Goal: Navigation & Orientation: Find specific page/section

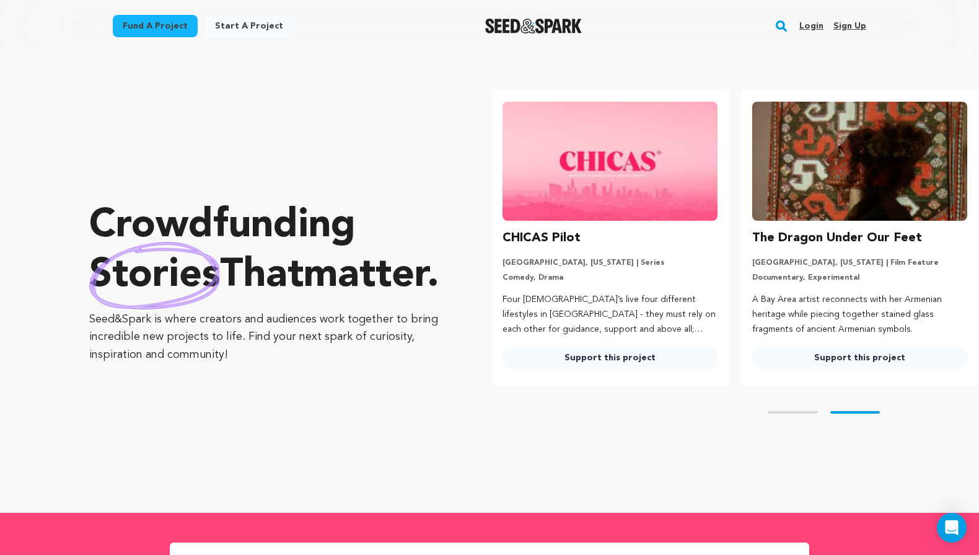
scroll to position [0, 260]
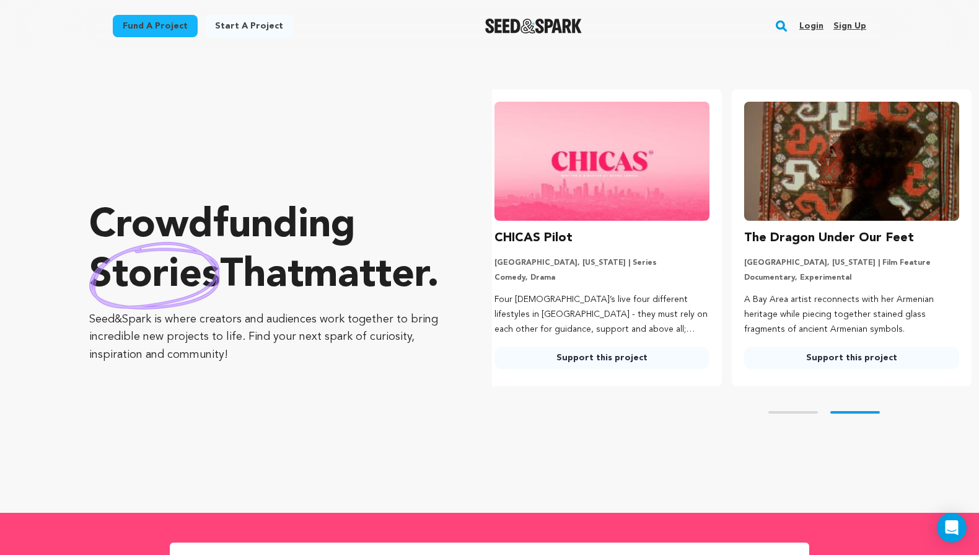
click at [815, 24] on link "Login" at bounding box center [811, 26] width 24 height 20
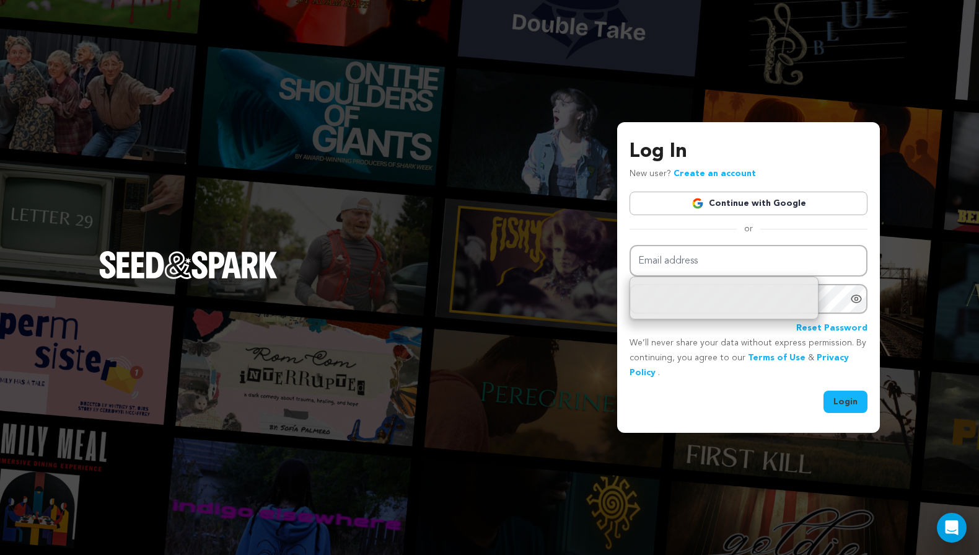
click at [735, 207] on link "Continue with Google" at bounding box center [749, 203] width 238 height 24
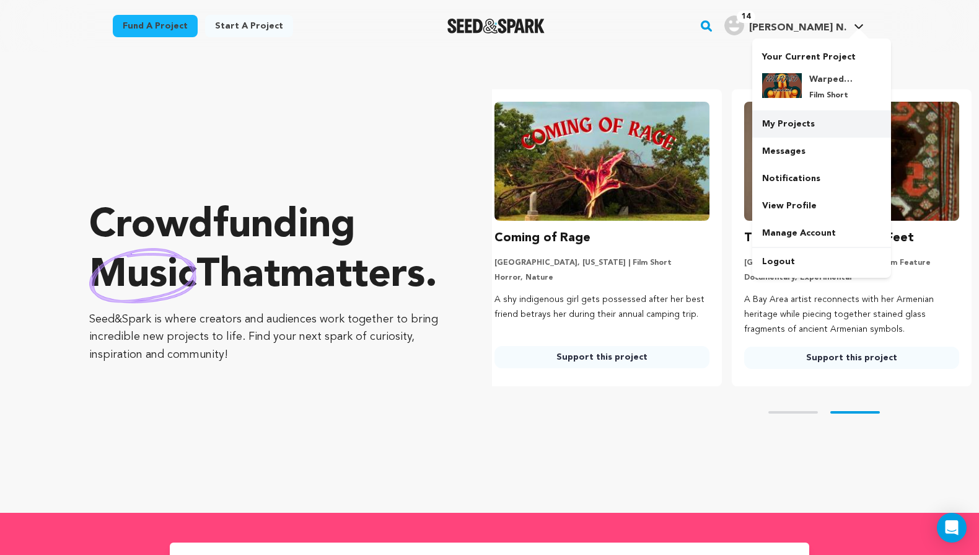
click at [833, 130] on link "My Projects" at bounding box center [821, 123] width 139 height 27
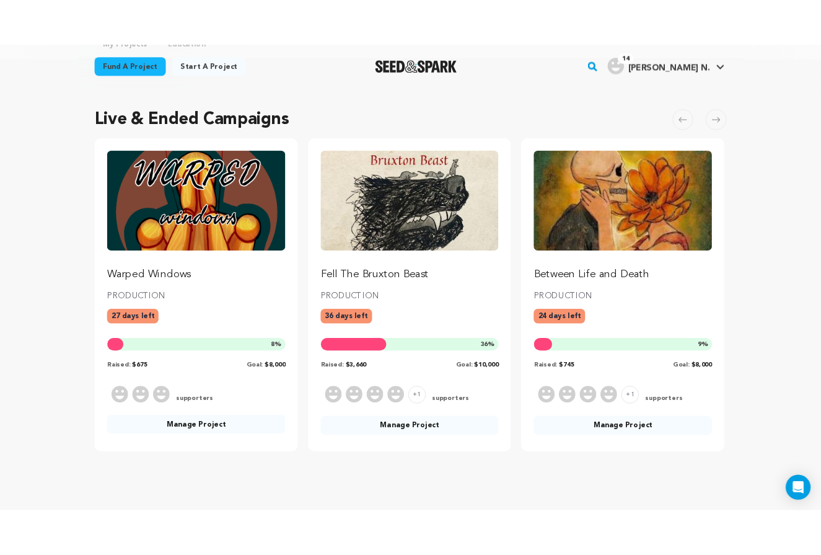
scroll to position [72, 0]
